Goal: Task Accomplishment & Management: Complete application form

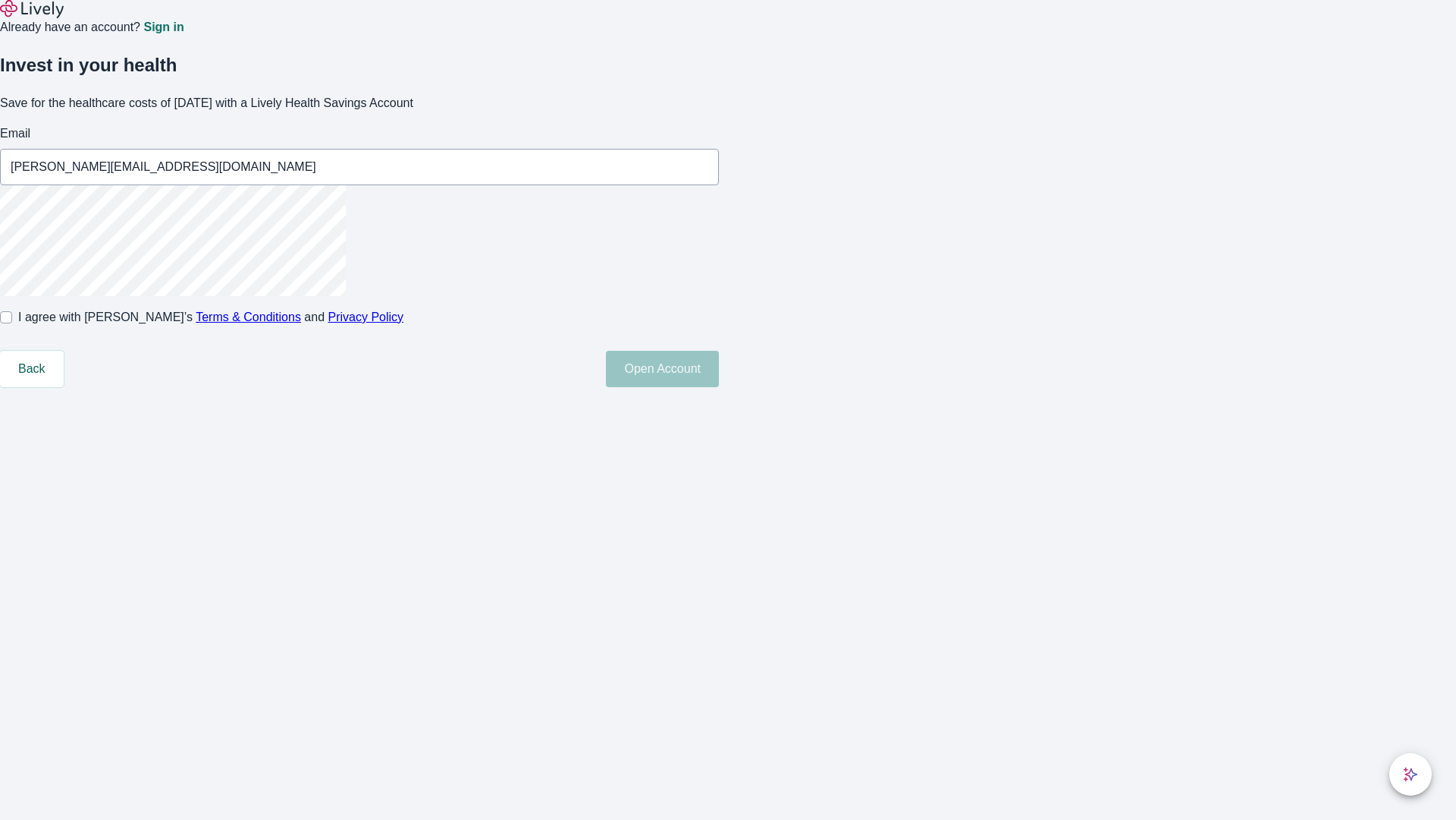
click at [12, 323] on input "I agree with Lively’s Terms & Conditions and Privacy Policy" at bounding box center [6, 317] width 12 height 13
checkbox input "true"
click at [719, 387] on button "Open Account" at bounding box center [662, 369] width 113 height 37
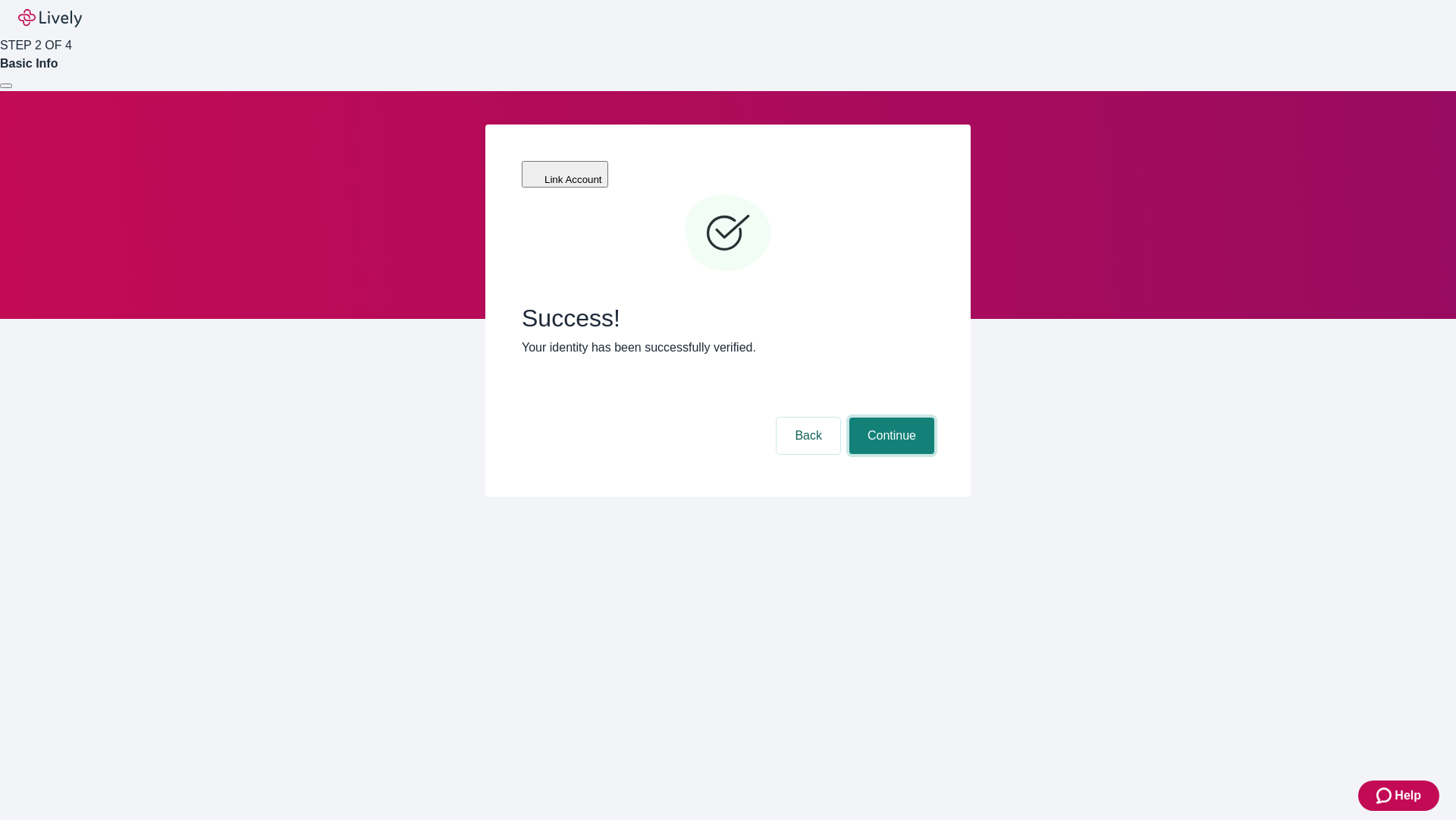
click at [890, 417] on button "Continue" at bounding box center [892, 435] width 85 height 37
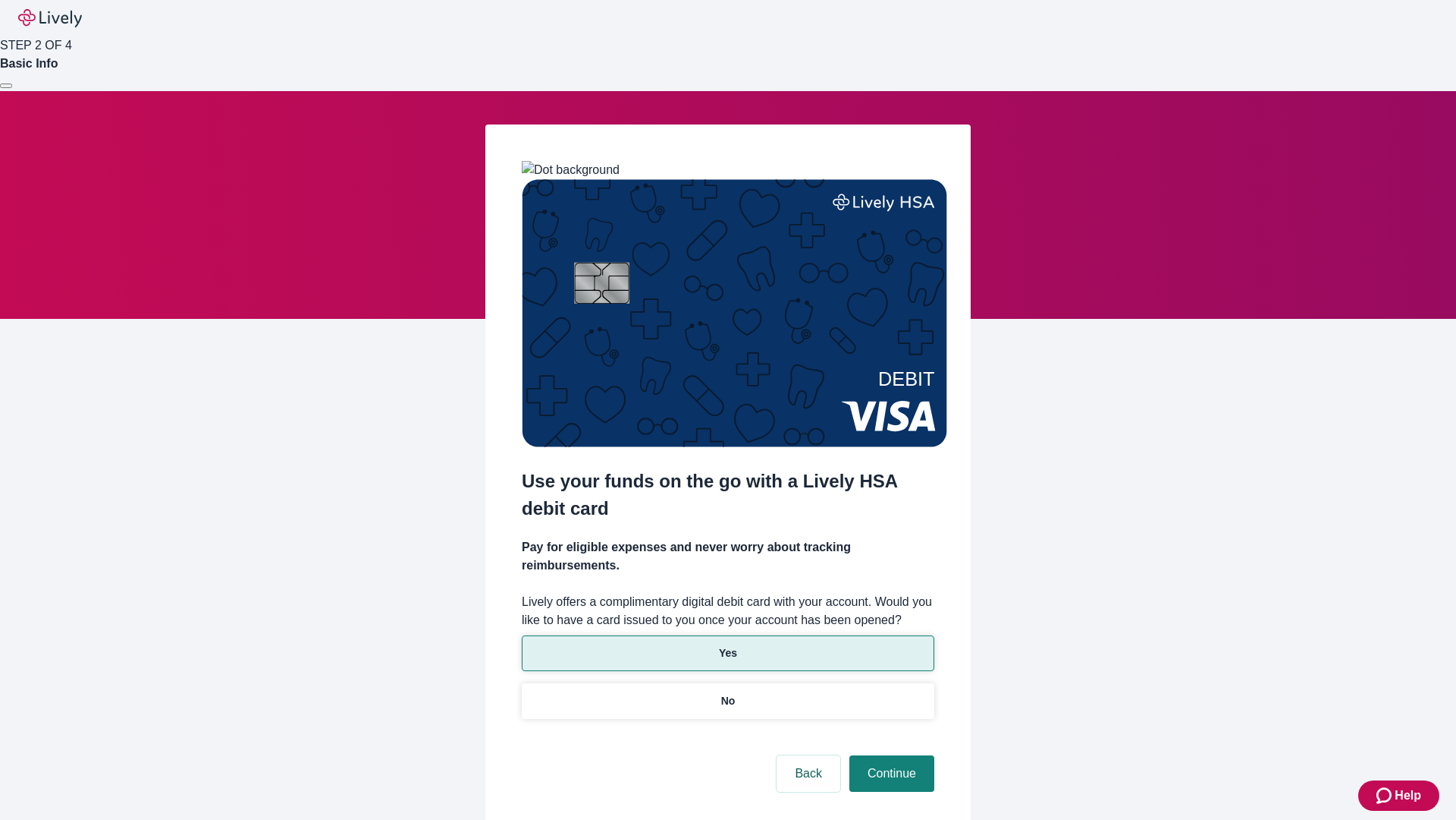
click at [728, 645] on p "Yes" at bounding box center [728, 653] width 18 height 16
click at [890, 755] on button "Continue" at bounding box center [892, 773] width 85 height 37
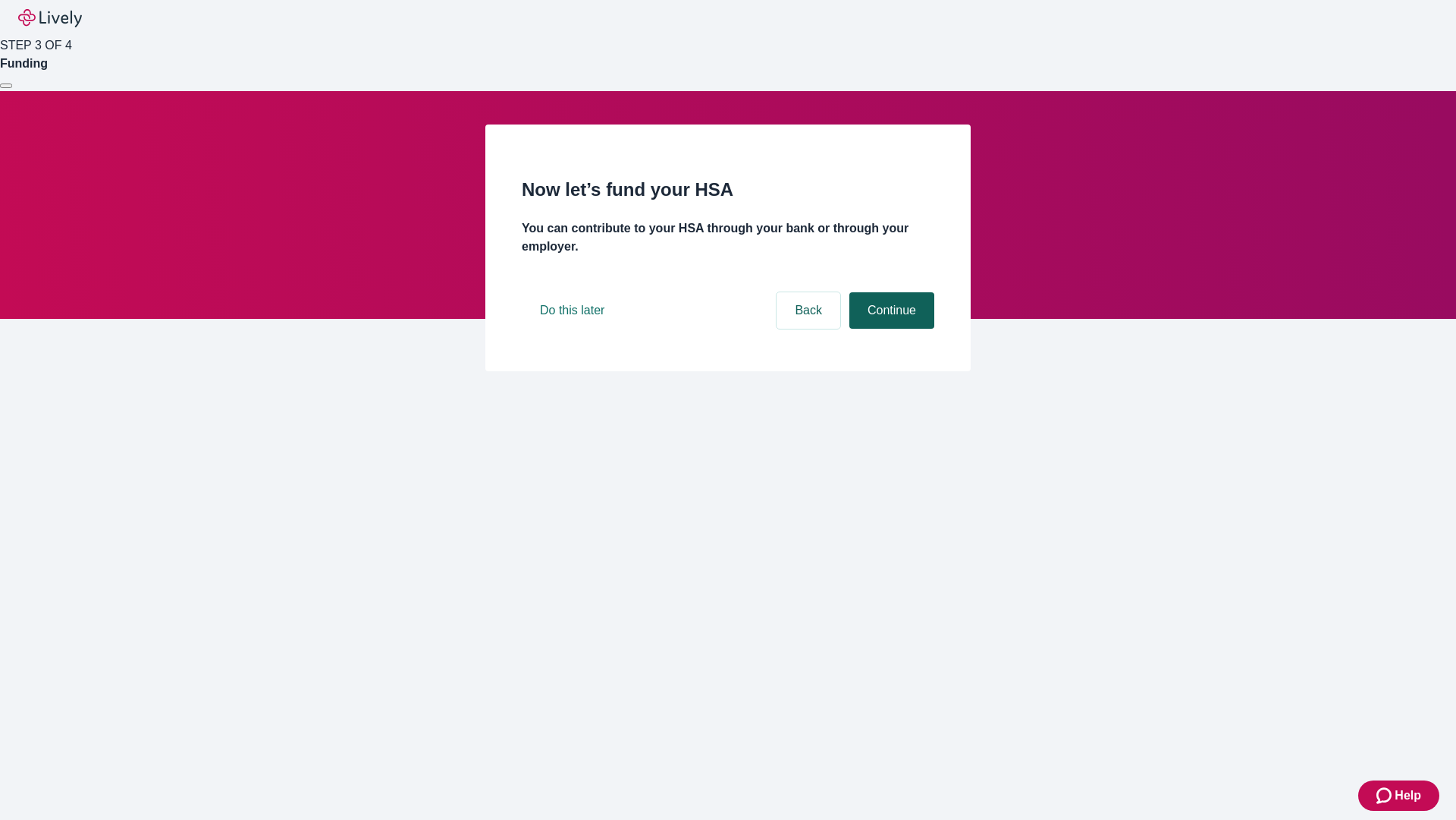
click at [890, 329] on button "Continue" at bounding box center [892, 310] width 85 height 37
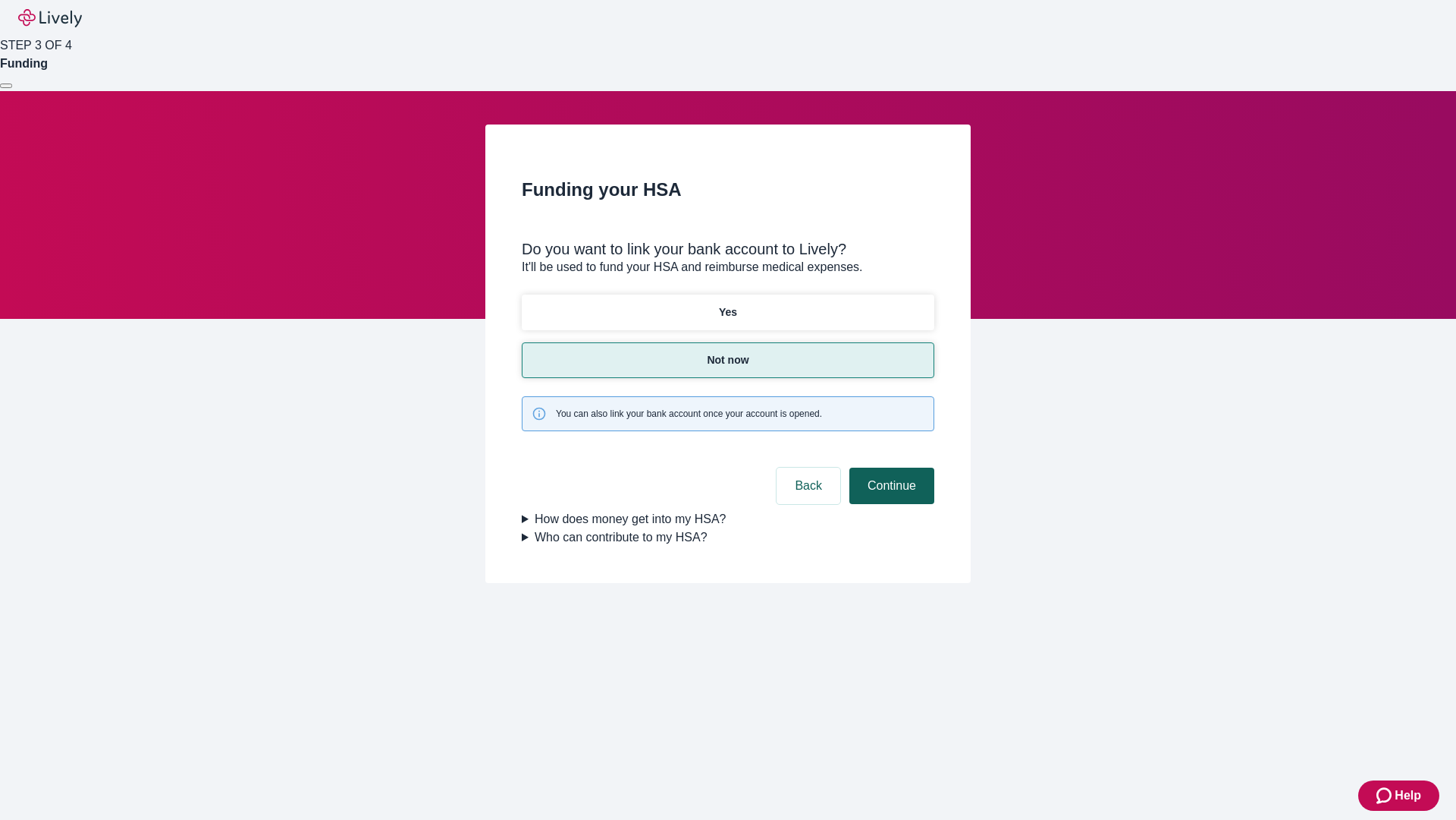
click at [890, 467] on button "Continue" at bounding box center [892, 485] width 85 height 37
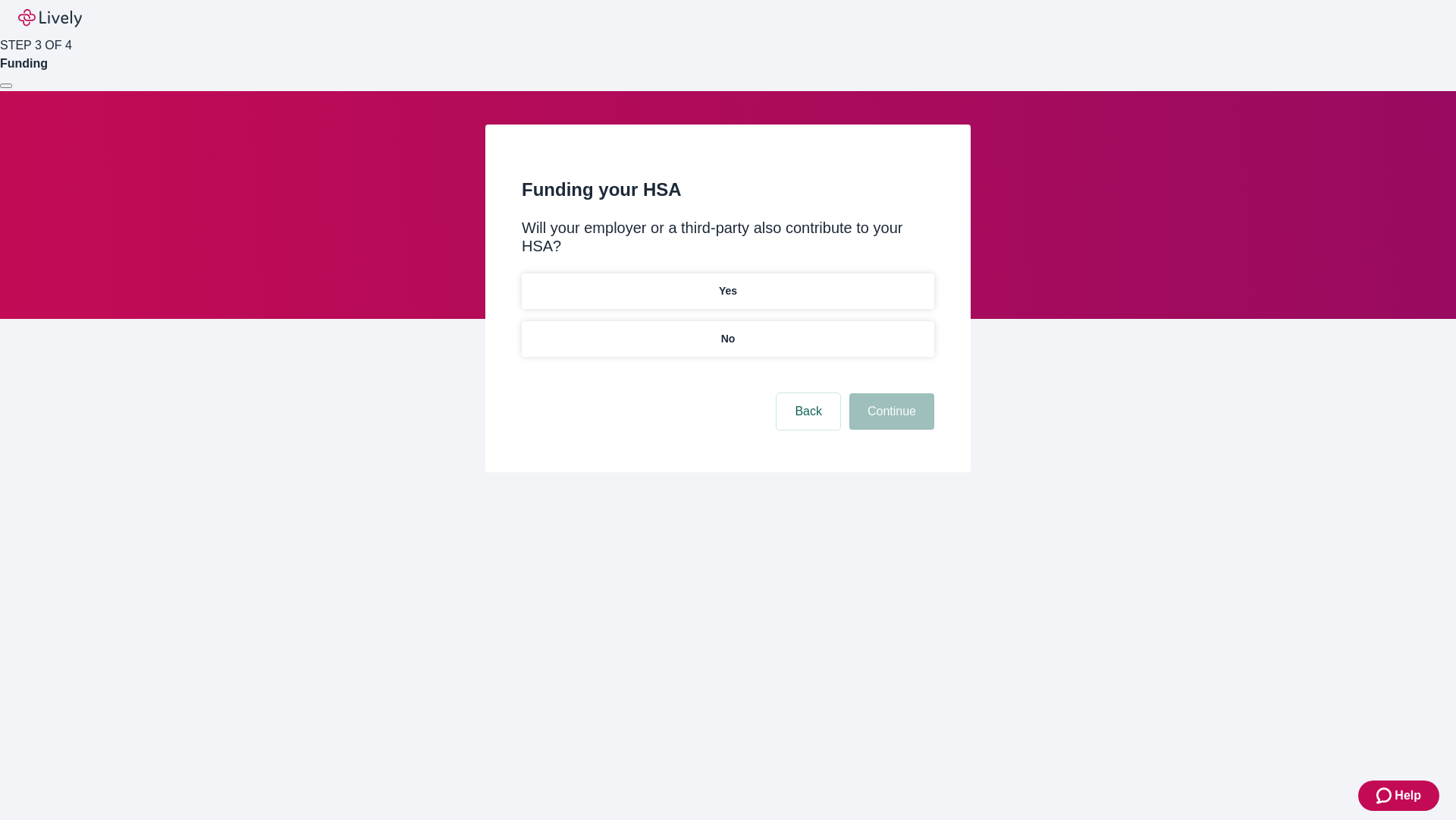
click at [728, 331] on p "No" at bounding box center [728, 339] width 14 height 16
click at [890, 393] on button "Continue" at bounding box center [892, 411] width 85 height 37
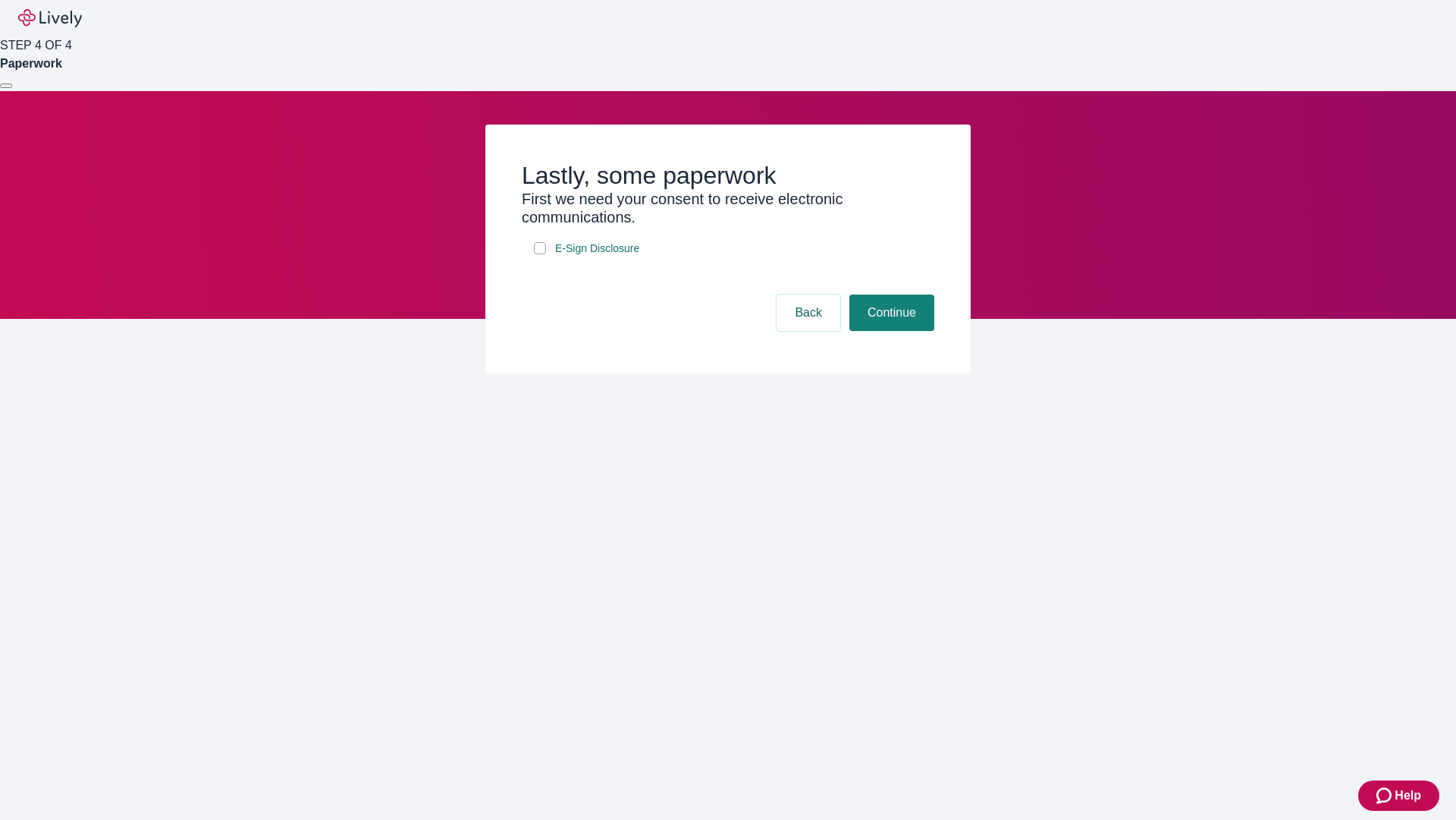
click at [540, 255] on input "E-Sign Disclosure" at bounding box center [540, 248] width 12 height 13
checkbox input "true"
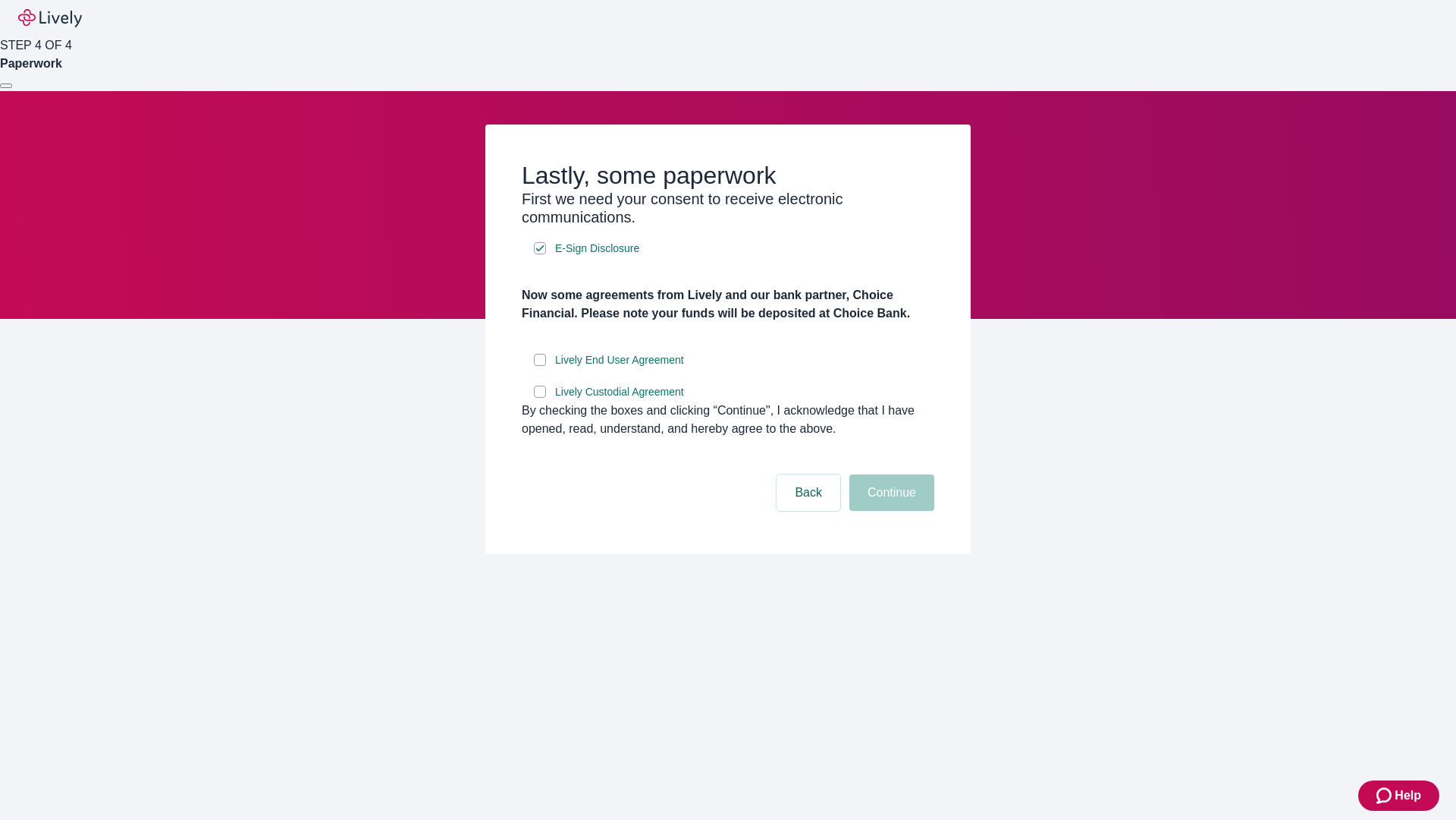
click at [540, 366] on input "Lively End User Agreement" at bounding box center [540, 360] width 12 height 13
checkbox input "true"
click at [540, 397] on input "Lively Custodial Agreement" at bounding box center [540, 392] width 12 height 13
checkbox input "true"
click at [890, 511] on button "Continue" at bounding box center [892, 492] width 85 height 37
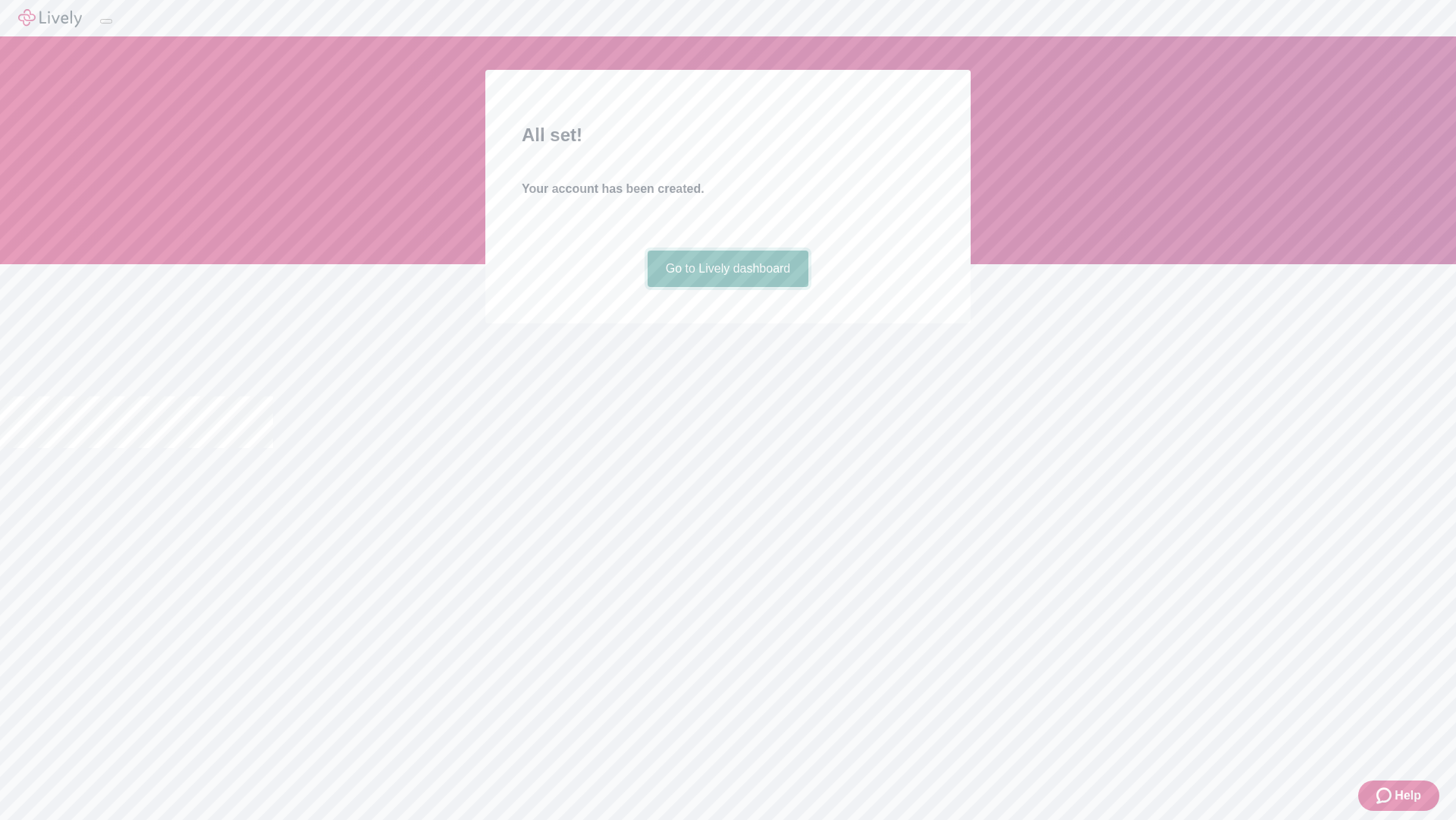
click at [728, 287] on link "Go to Lively dashboard" at bounding box center [728, 268] width 162 height 37
